Goal: Navigation & Orientation: Find specific page/section

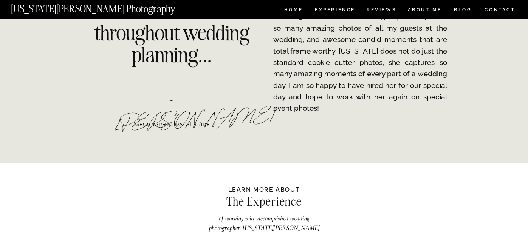
scroll to position [1159, 0]
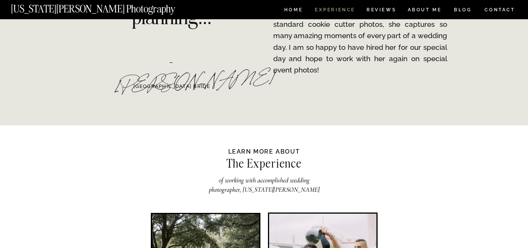
click at [342, 11] on nav "Experience" at bounding box center [335, 11] width 40 height 6
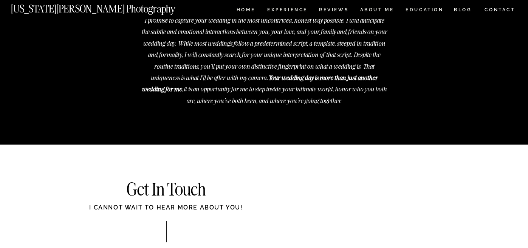
scroll to position [2752, 0]
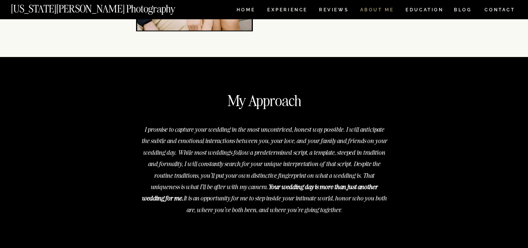
click at [378, 10] on nav "ABOUT ME" at bounding box center [377, 11] width 34 height 6
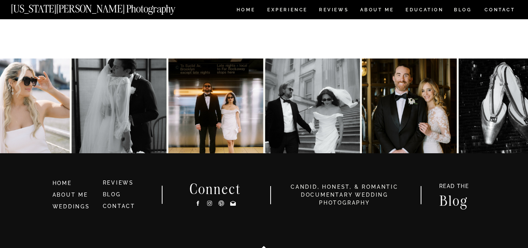
scroll to position [1667, 0]
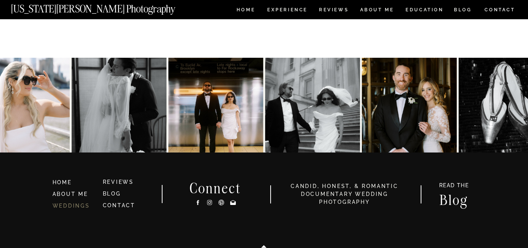
click at [77, 204] on link "WEDDINGS" at bounding box center [71, 206] width 37 height 6
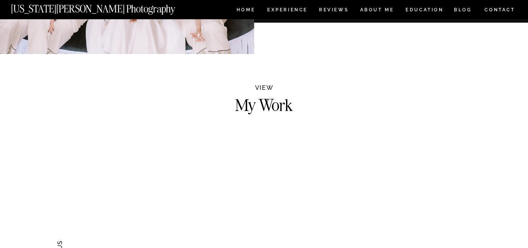
scroll to position [878, 0]
